Goal: Task Accomplishment & Management: Manage account settings

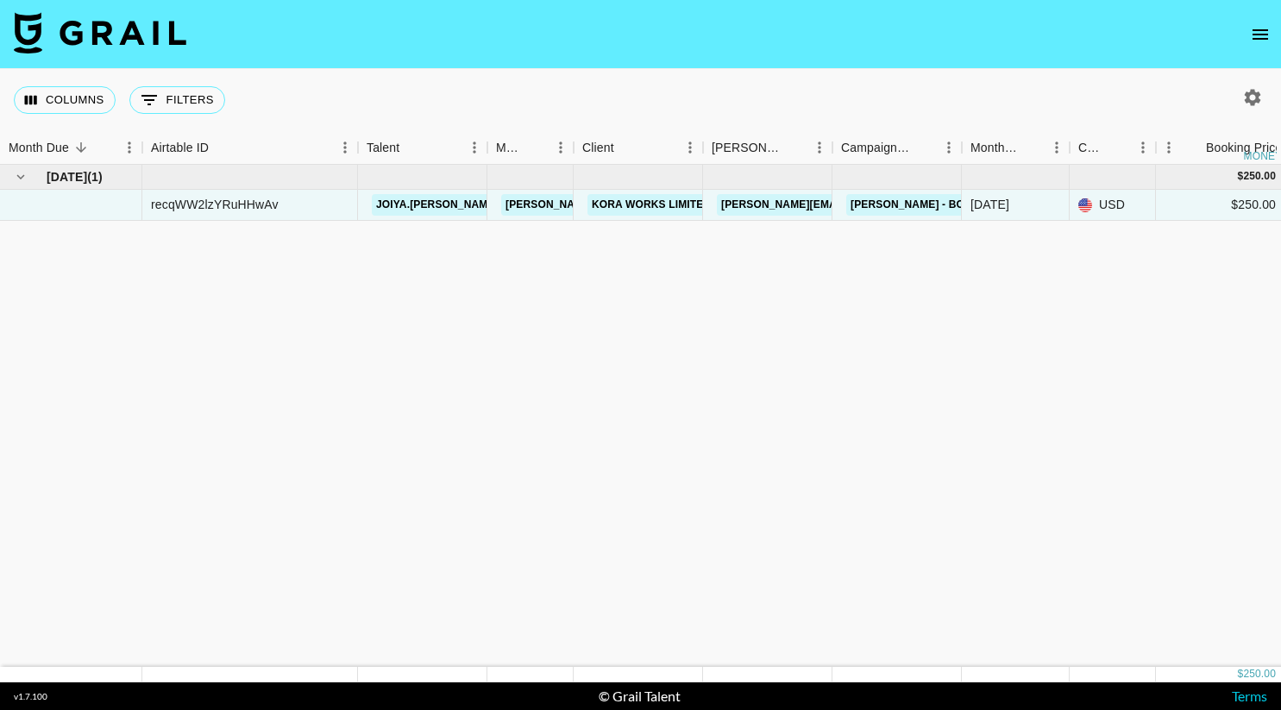
click at [1264, 39] on icon "open drawer" at bounding box center [1261, 34] width 16 height 10
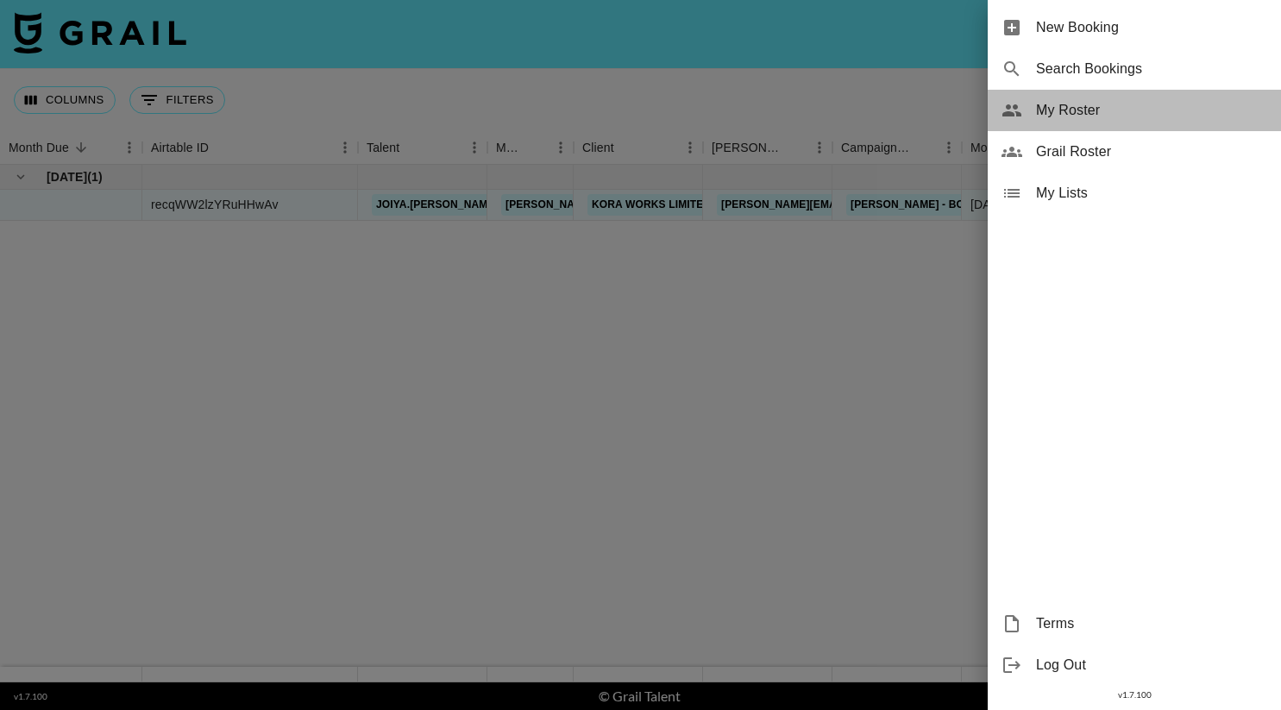
click at [1074, 115] on span "My Roster" at bounding box center [1151, 110] width 231 height 21
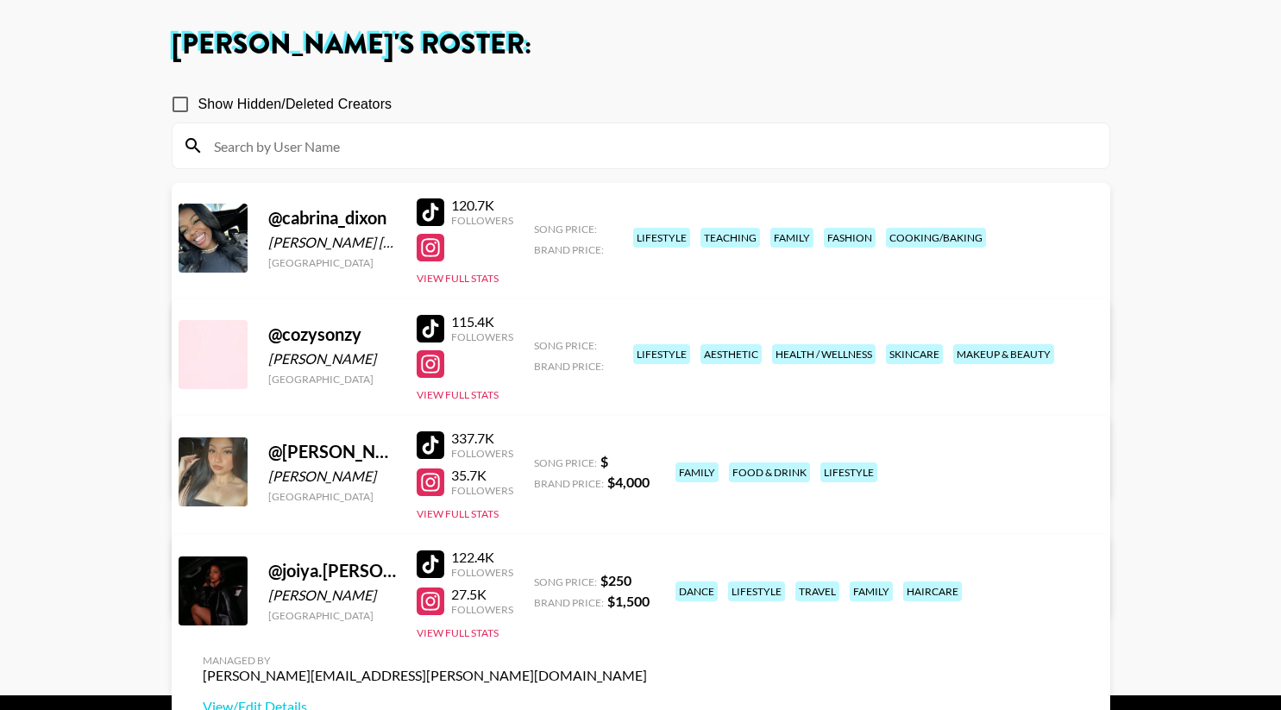
scroll to position [82, 0]
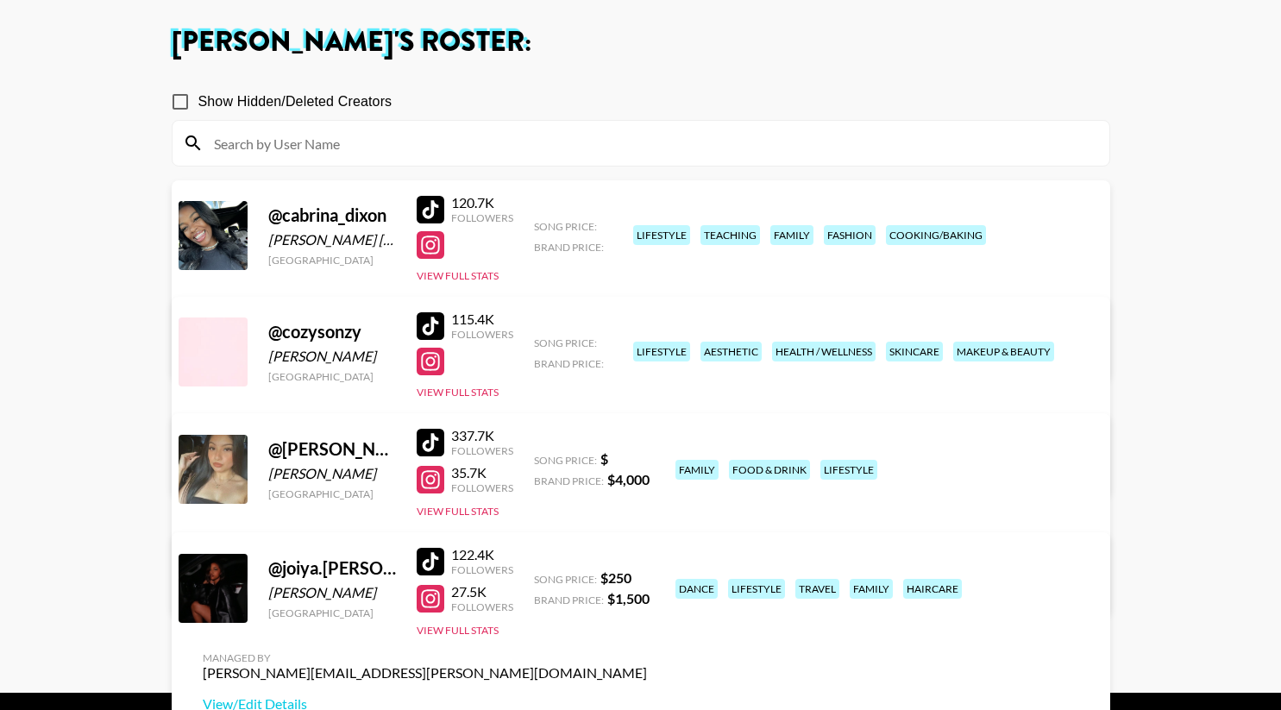
click at [647, 341] on link "View/Edit Details" at bounding box center [425, 349] width 444 height 17
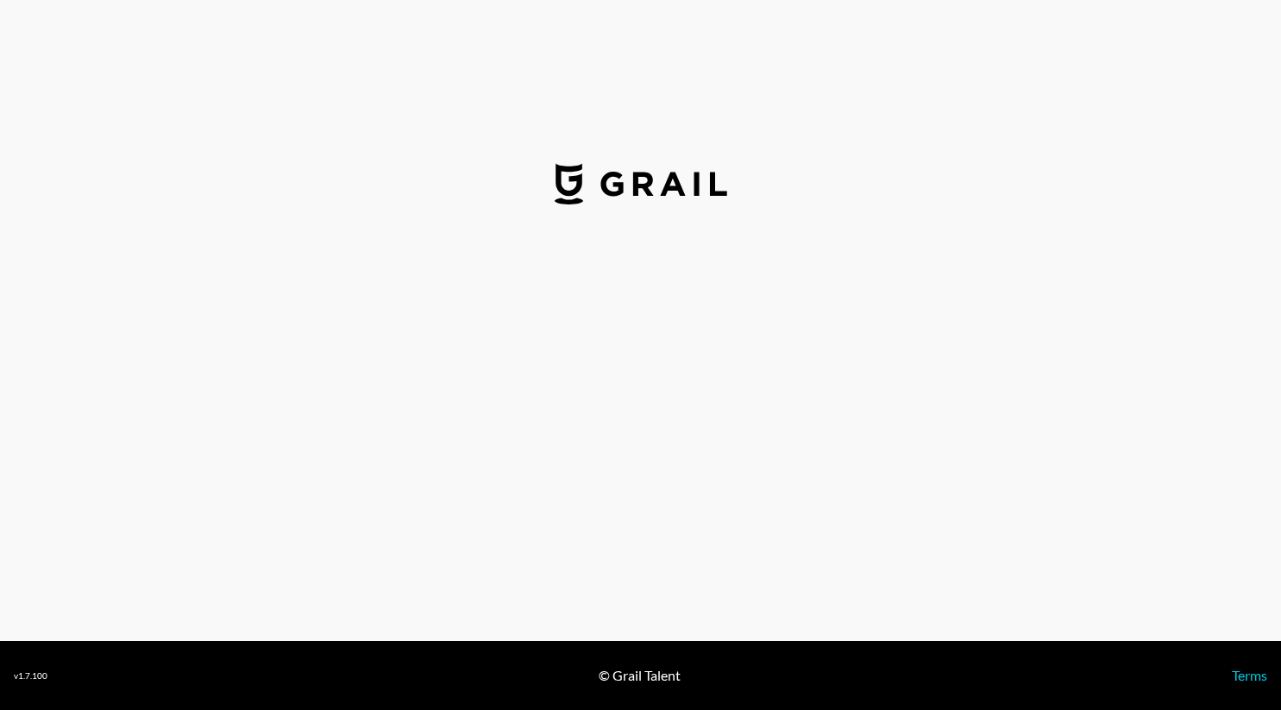
select select "USD"
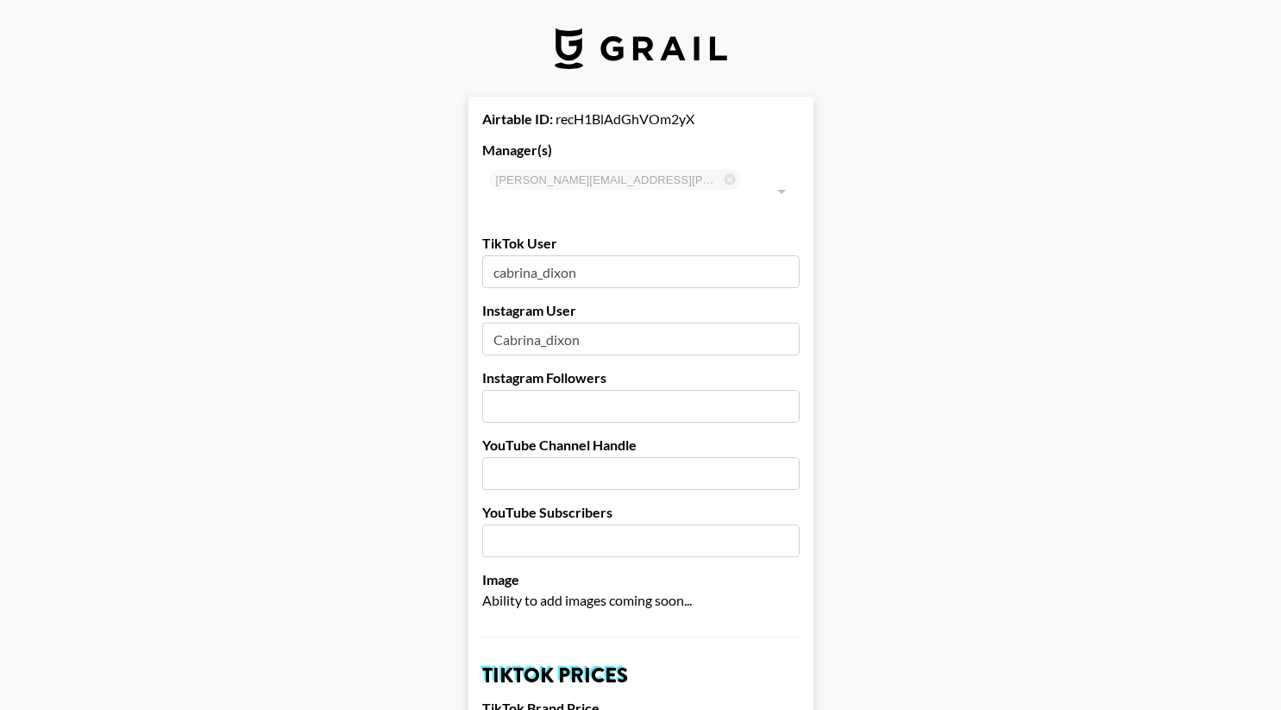
click at [551, 390] on input "number" at bounding box center [641, 406] width 318 height 33
type input "65000"
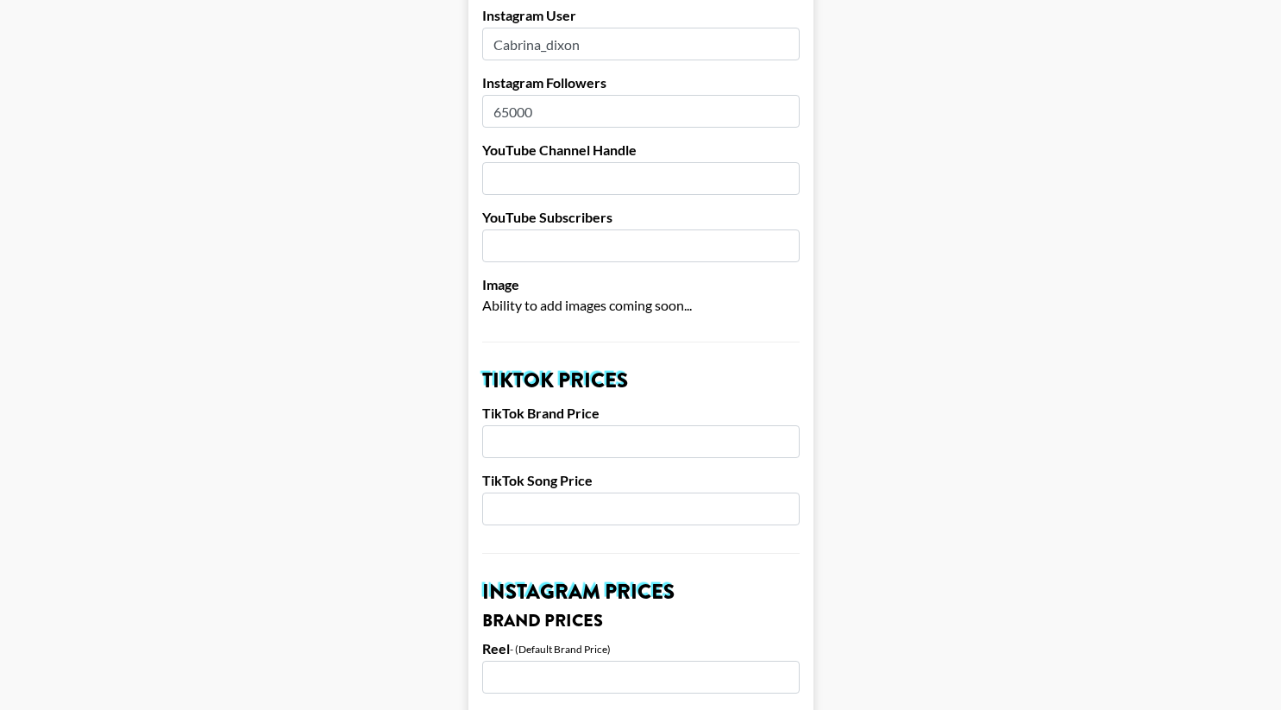
scroll to position [298, 0]
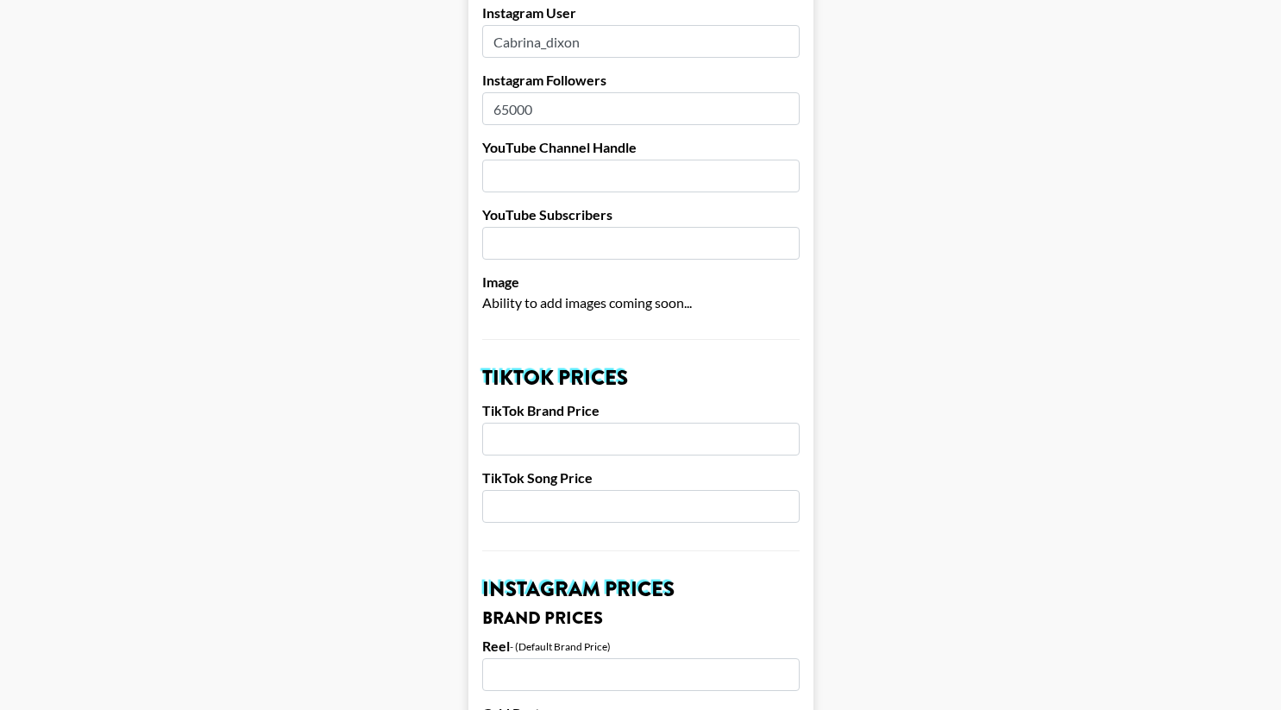
click at [545, 423] on input "number" at bounding box center [641, 439] width 318 height 33
type input "3"
type input "2000"
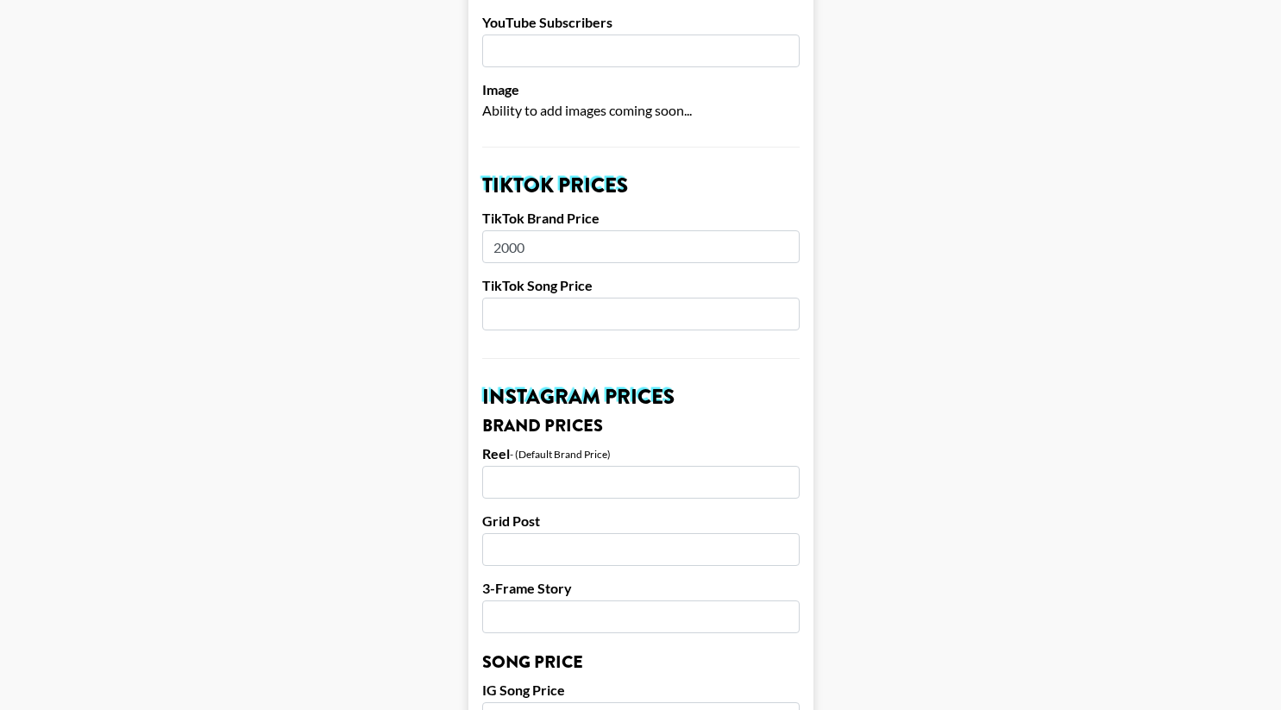
scroll to position [529, 0]
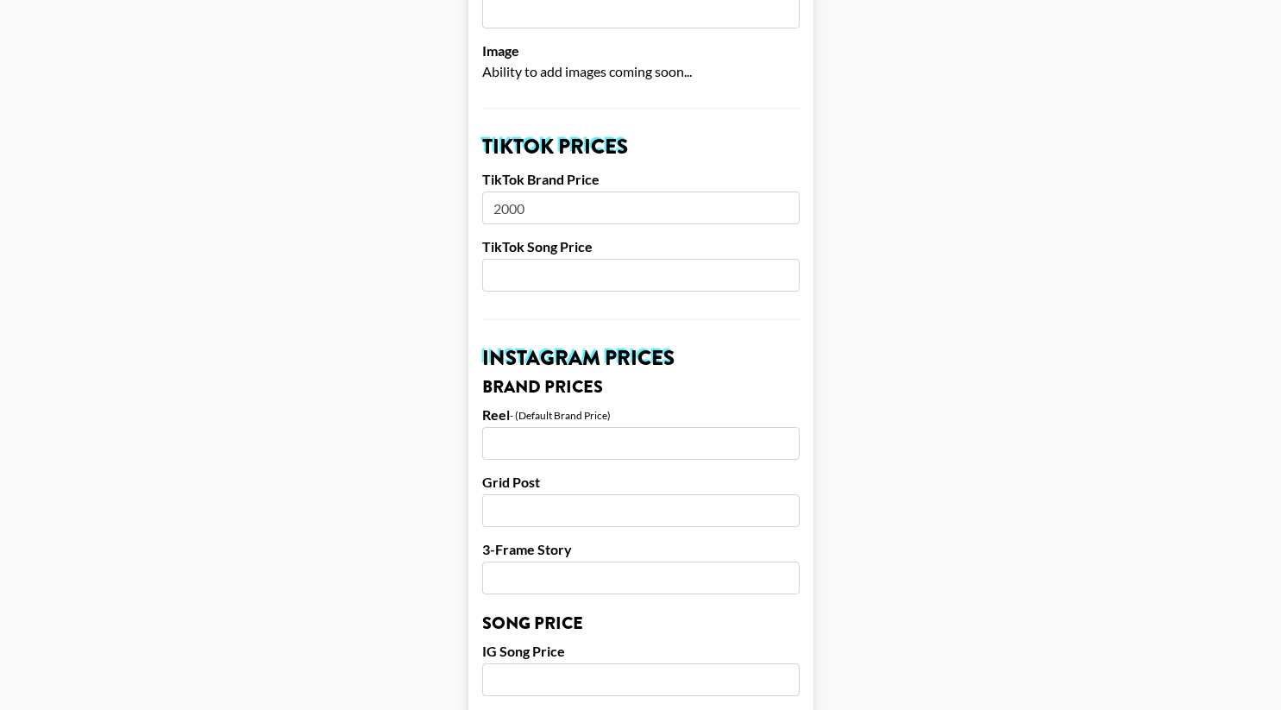
click at [535, 427] on input "number" at bounding box center [641, 443] width 318 height 33
type input "2500"
click at [533, 494] on input "number" at bounding box center [641, 510] width 318 height 33
type input "2000"
click at [544, 562] on input "number" at bounding box center [641, 578] width 318 height 33
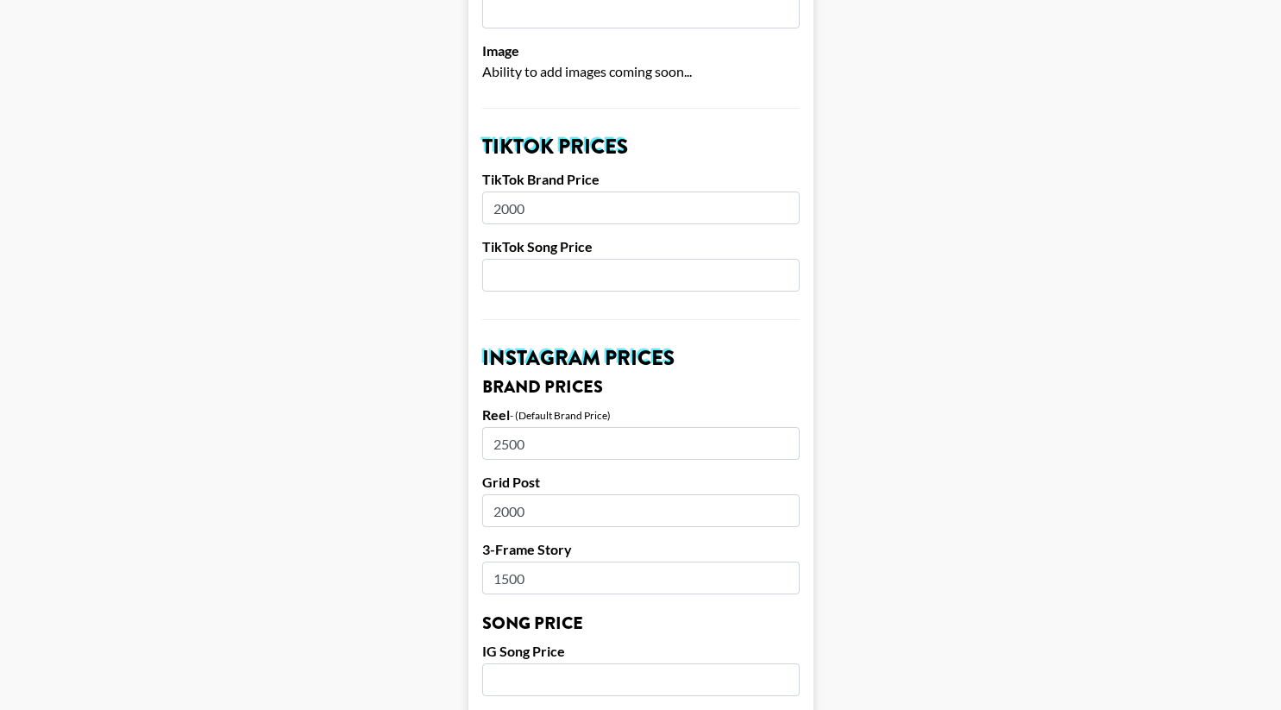
type input "1500"
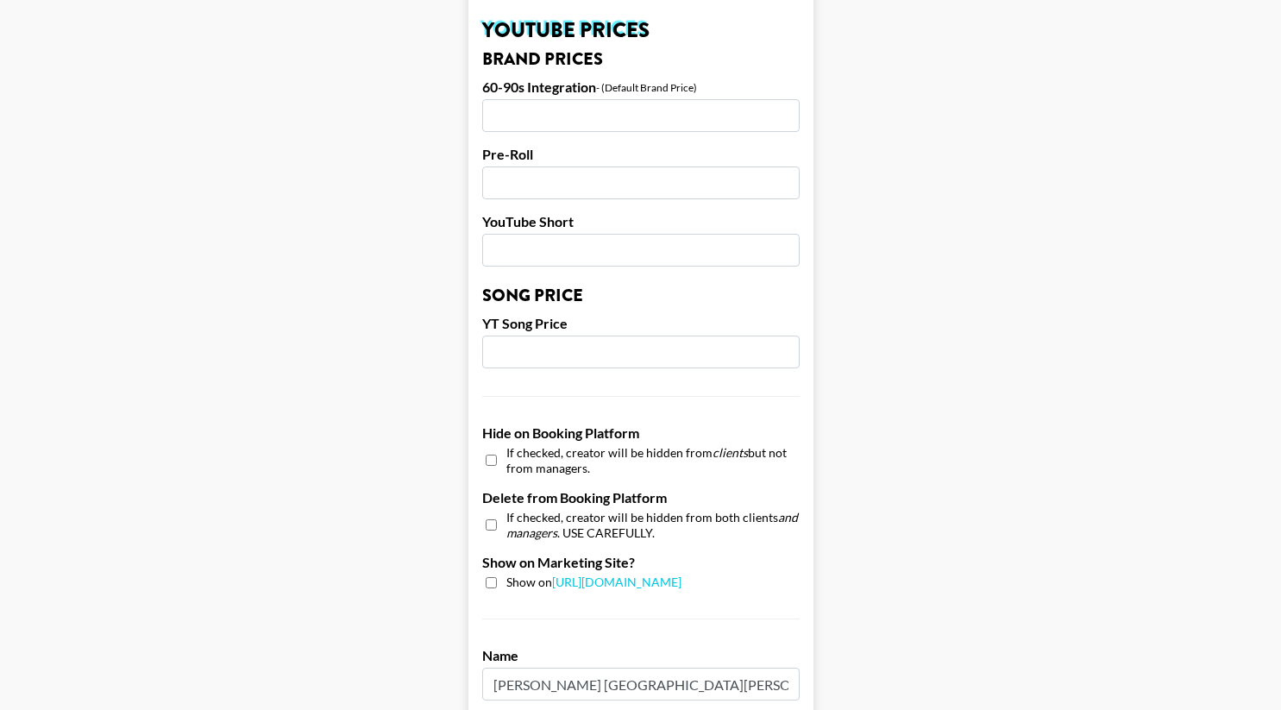
scroll to position [1267, 0]
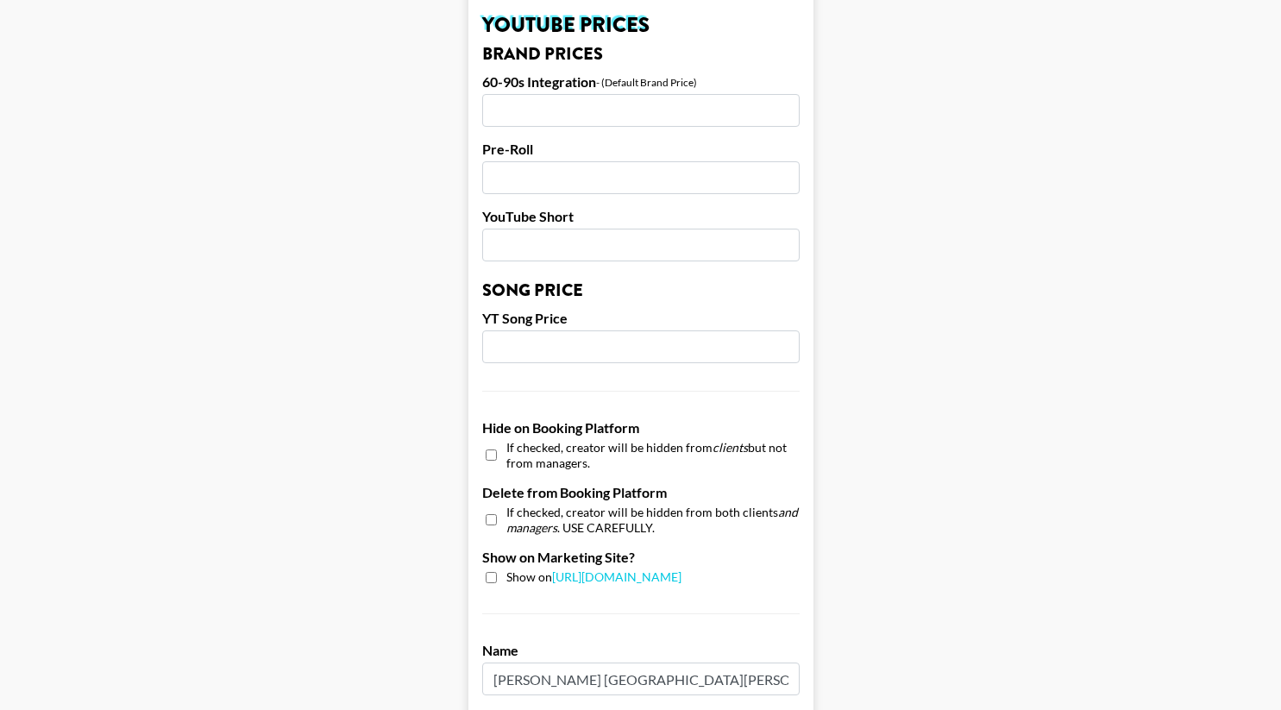
click at [484, 570] on div "Show on https://grail-talent.com/talent" at bounding box center [641, 578] width 318 height 16
click at [488, 572] on input "checkbox" at bounding box center [491, 577] width 11 height 11
checkbox input "true"
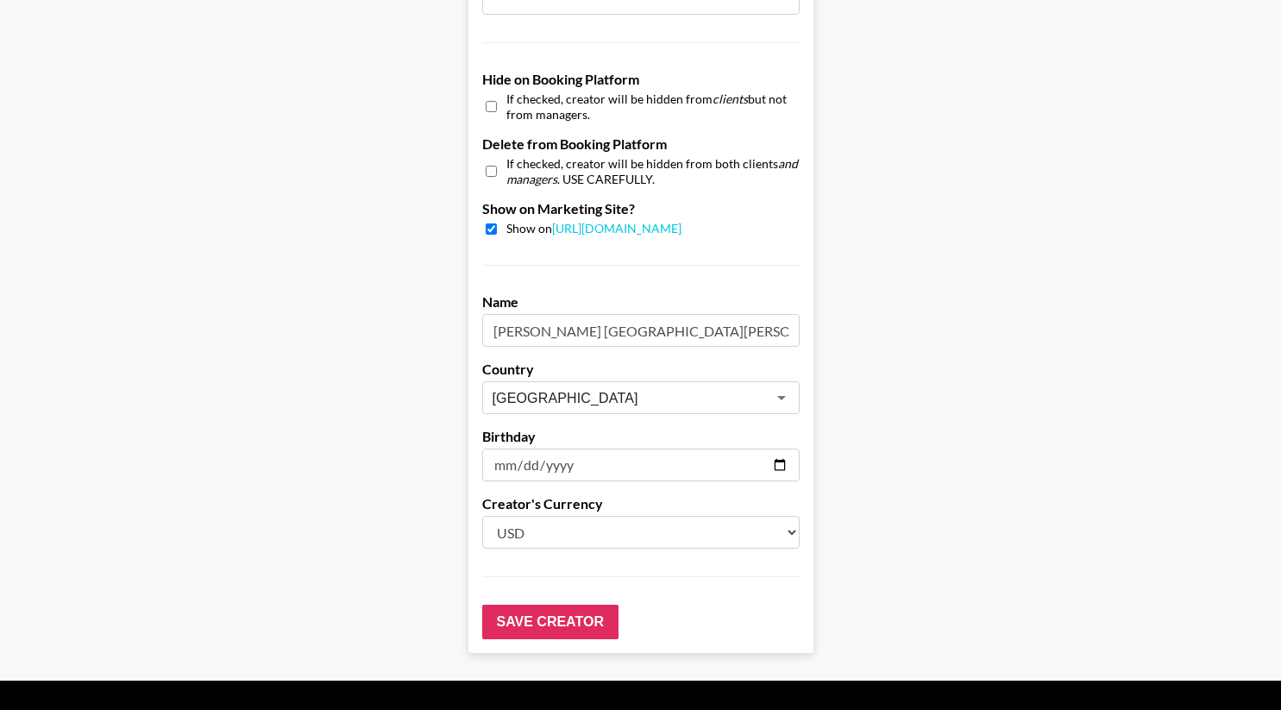
scroll to position [1631, 0]
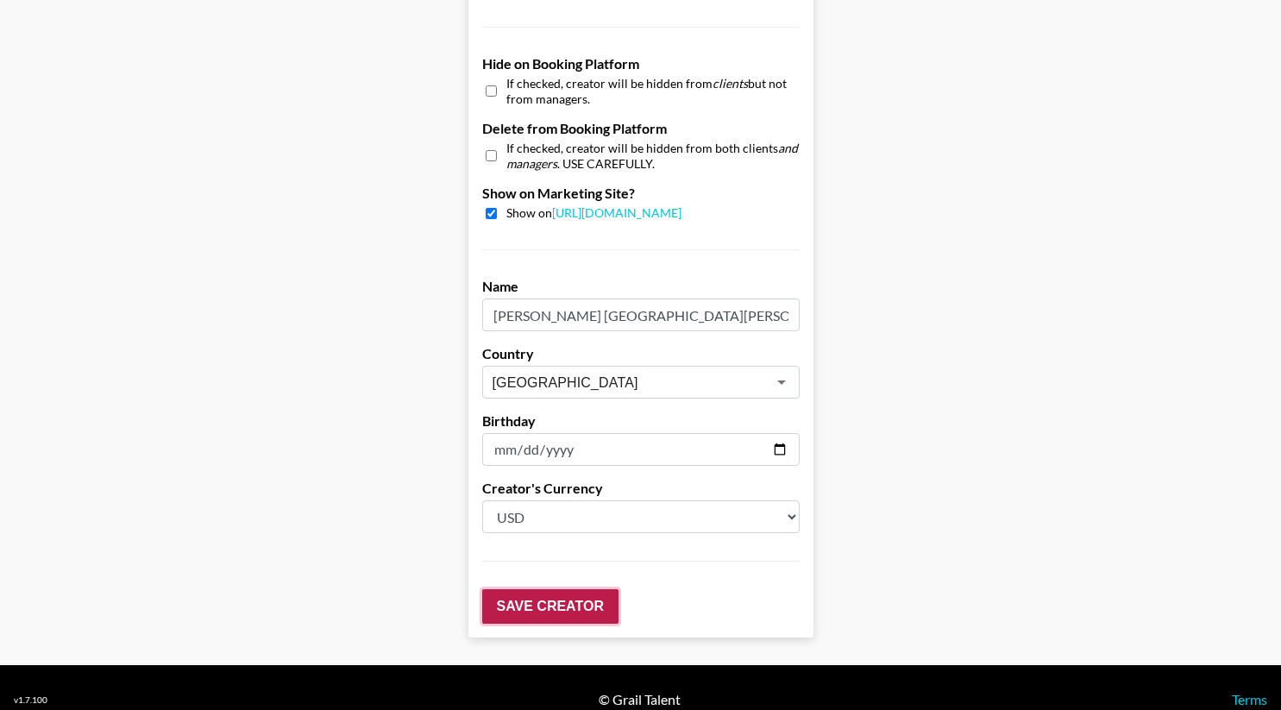
click at [517, 589] on input "Save Creator" at bounding box center [550, 606] width 136 height 35
click at [589, 589] on input "Save Creator" at bounding box center [550, 606] width 136 height 35
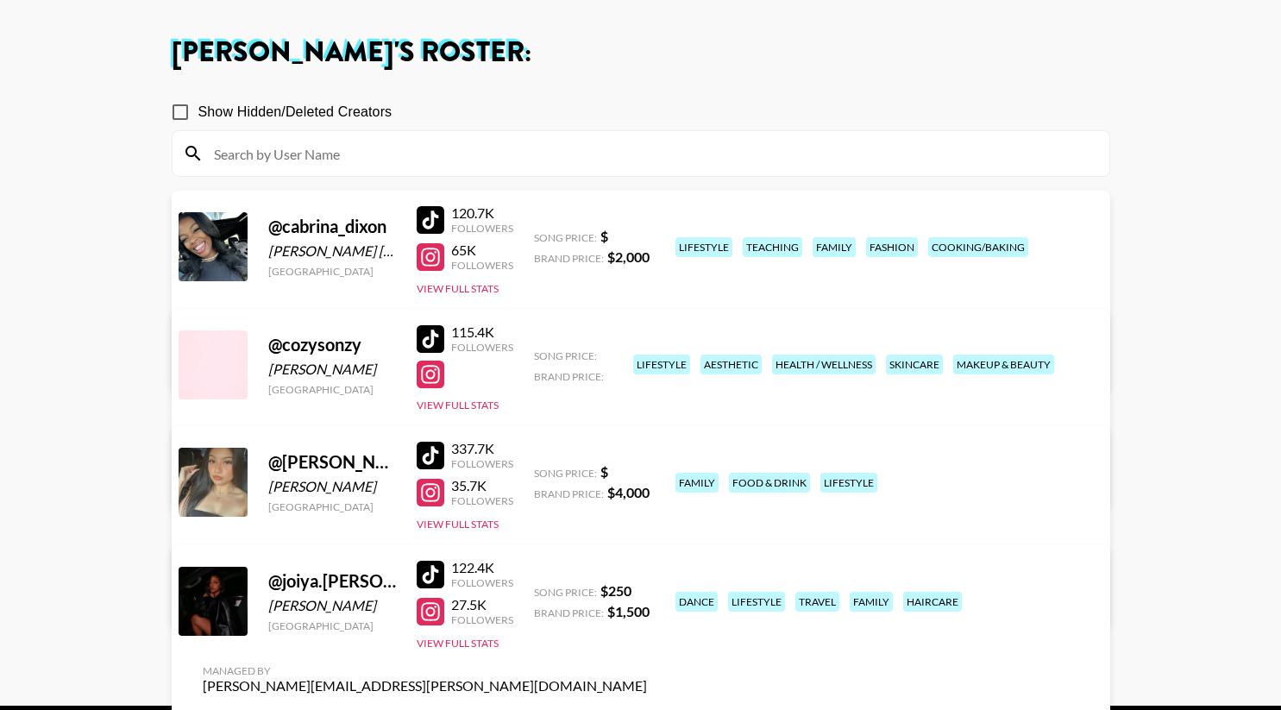
scroll to position [74, 0]
